Goal: Task Accomplishment & Management: Use online tool/utility

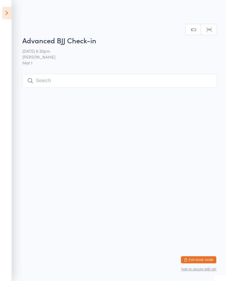
click at [79, 78] on input "search" at bounding box center [119, 81] width 195 height 14
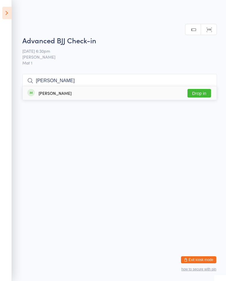
type input "[PERSON_NAME]"
click at [200, 89] on button "Drop in" at bounding box center [199, 93] width 24 height 9
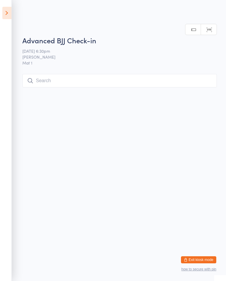
scroll to position [0, 0]
click at [113, 84] on input "search" at bounding box center [119, 81] width 195 height 14
type input "S"
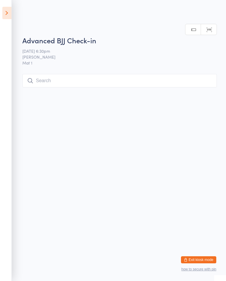
click at [2, 16] on icon at bounding box center [6, 13] width 9 height 12
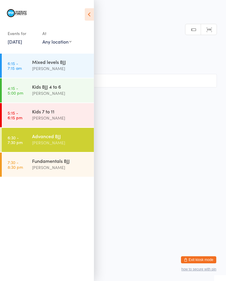
click at [50, 121] on div "[PERSON_NAME]" at bounding box center [60, 118] width 57 height 7
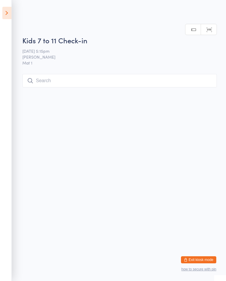
click at [89, 78] on input "search" at bounding box center [119, 81] width 195 height 14
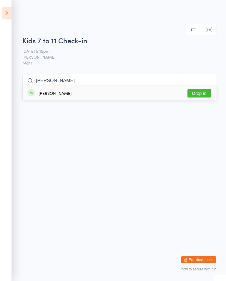
type input "[PERSON_NAME]"
click at [202, 89] on button "Drop in" at bounding box center [199, 93] width 24 height 9
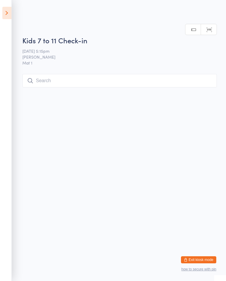
scroll to position [0, 0]
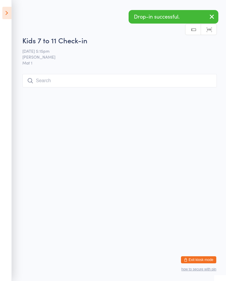
click at [11, 13] on icon at bounding box center [6, 13] width 9 height 12
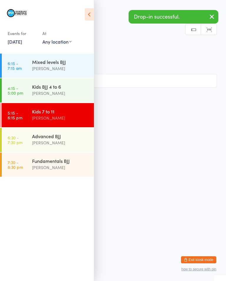
click at [65, 146] on div "[PERSON_NAME]" at bounding box center [60, 142] width 57 height 7
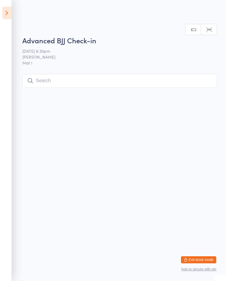
click at [51, 82] on input "search" at bounding box center [119, 81] width 195 height 14
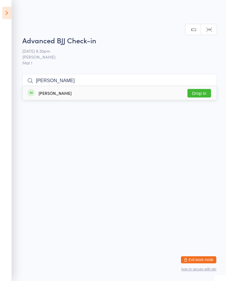
type input "[PERSON_NAME]"
click at [202, 89] on button "Drop in" at bounding box center [199, 93] width 24 height 9
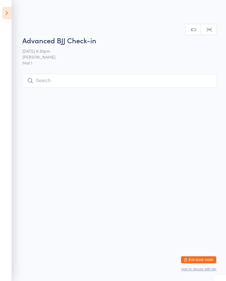
scroll to position [0, 0]
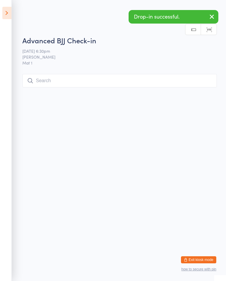
click at [69, 84] on input "search" at bounding box center [119, 81] width 195 height 14
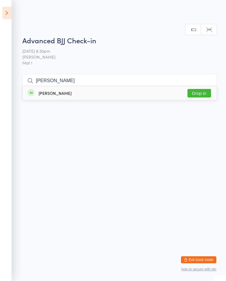
type input "[PERSON_NAME]"
click at [199, 89] on button "Drop in" at bounding box center [199, 93] width 24 height 9
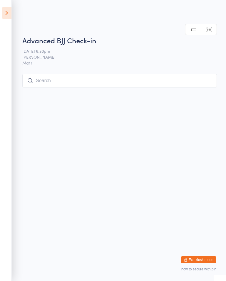
scroll to position [0, 0]
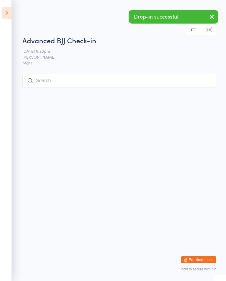
click at [58, 80] on input "search" at bounding box center [119, 81] width 195 height 14
type input "M"
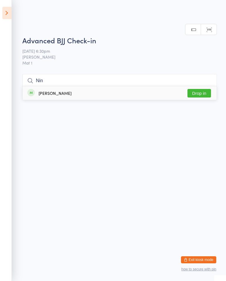
type input "Nin"
click at [199, 89] on button "Drop in" at bounding box center [199, 93] width 24 height 9
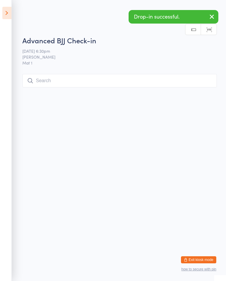
click at [65, 77] on input "search" at bounding box center [119, 81] width 195 height 14
type input "Lo"
click at [191, 89] on button "Drop in" at bounding box center [199, 93] width 24 height 9
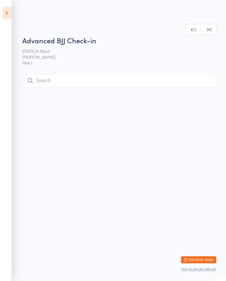
click at [82, 79] on input "search" at bounding box center [119, 81] width 195 height 14
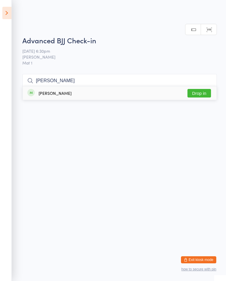
type input "[PERSON_NAME]"
click at [198, 89] on button "Drop in" at bounding box center [199, 93] width 24 height 9
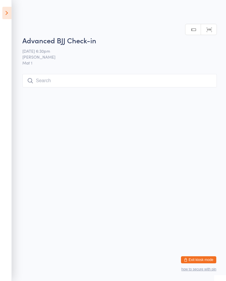
scroll to position [0, 0]
click at [103, 83] on input "search" at bounding box center [119, 81] width 195 height 14
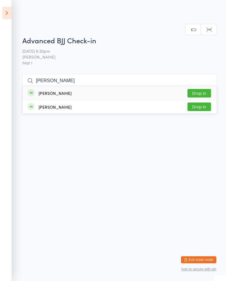
click at [207, 74] on input "[PERSON_NAME]" at bounding box center [119, 81] width 195 height 14
type input "[PERSON_NAME]"
click at [199, 89] on button "Drop in" at bounding box center [199, 93] width 24 height 9
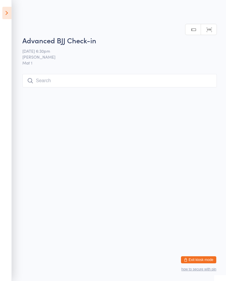
scroll to position [0, 0]
click at [126, 75] on input "search" at bounding box center [119, 81] width 195 height 14
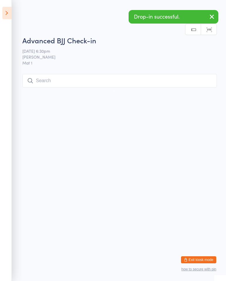
scroll to position [74, 0]
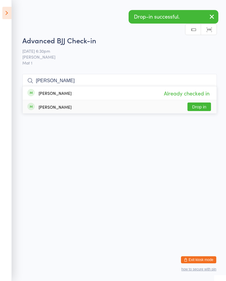
type input "[PERSON_NAME]"
click at [201, 102] on button "Drop in" at bounding box center [199, 106] width 24 height 9
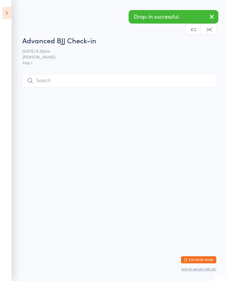
scroll to position [0, 0]
click at [153, 74] on input "search" at bounding box center [119, 81] width 195 height 14
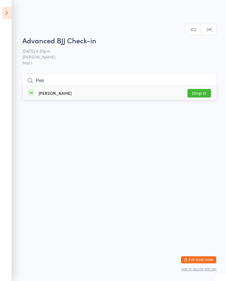
type input "Peir"
click at [203, 89] on button "Drop in" at bounding box center [199, 93] width 24 height 9
click at [56, 84] on input "search" at bounding box center [119, 81] width 195 height 14
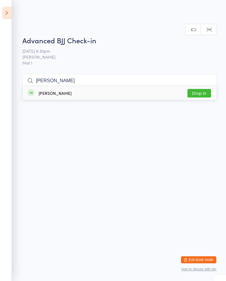
type input "[PERSON_NAME]"
click at [195, 89] on button "Drop in" at bounding box center [199, 93] width 24 height 9
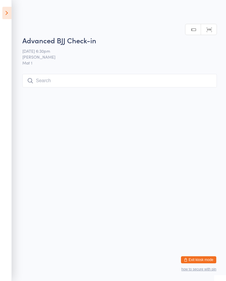
scroll to position [0, 0]
click at [80, 78] on input "search" at bounding box center [119, 81] width 195 height 14
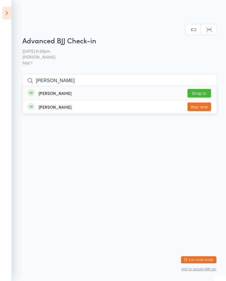
type input "[PERSON_NAME]"
click at [198, 89] on button "Drop in" at bounding box center [199, 93] width 24 height 9
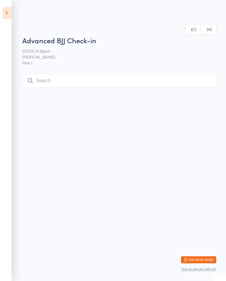
scroll to position [0, 0]
click at [37, 79] on input "search" at bounding box center [119, 81] width 195 height 14
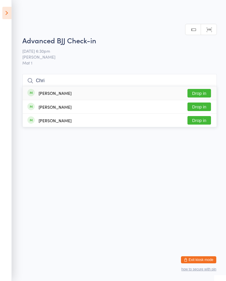
type input "Chri"
click at [198, 102] on button "Drop in" at bounding box center [199, 106] width 24 height 9
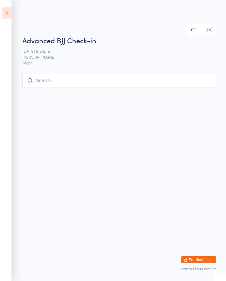
scroll to position [0, 0]
click at [126, 75] on input "search" at bounding box center [119, 81] width 195 height 14
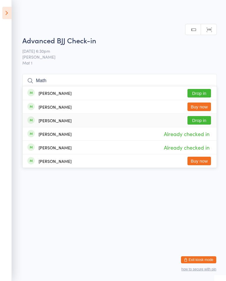
type input "Math"
click at [202, 116] on button "Drop in" at bounding box center [199, 120] width 24 height 9
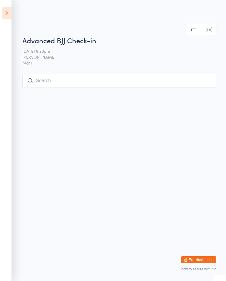
scroll to position [0, 0]
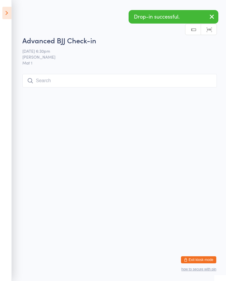
click at [69, 84] on input "search" at bounding box center [119, 81] width 195 height 14
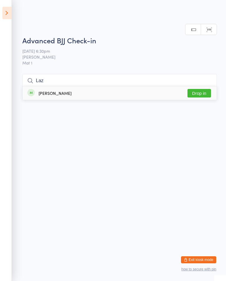
type input "Laz"
click at [53, 91] on div "[PERSON_NAME]" at bounding box center [55, 93] width 33 height 5
click at [4, 13] on icon at bounding box center [6, 13] width 9 height 12
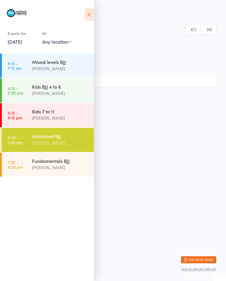
click at [58, 166] on div "[PERSON_NAME]" at bounding box center [60, 167] width 57 height 7
